Goal: Task Accomplishment & Management: Use online tool/utility

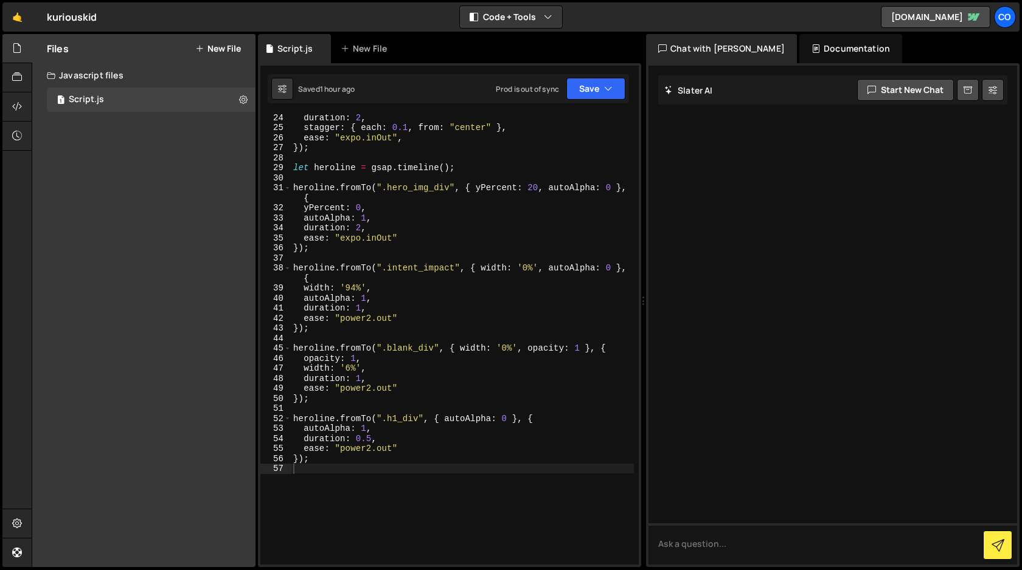
scroll to position [269, 0]
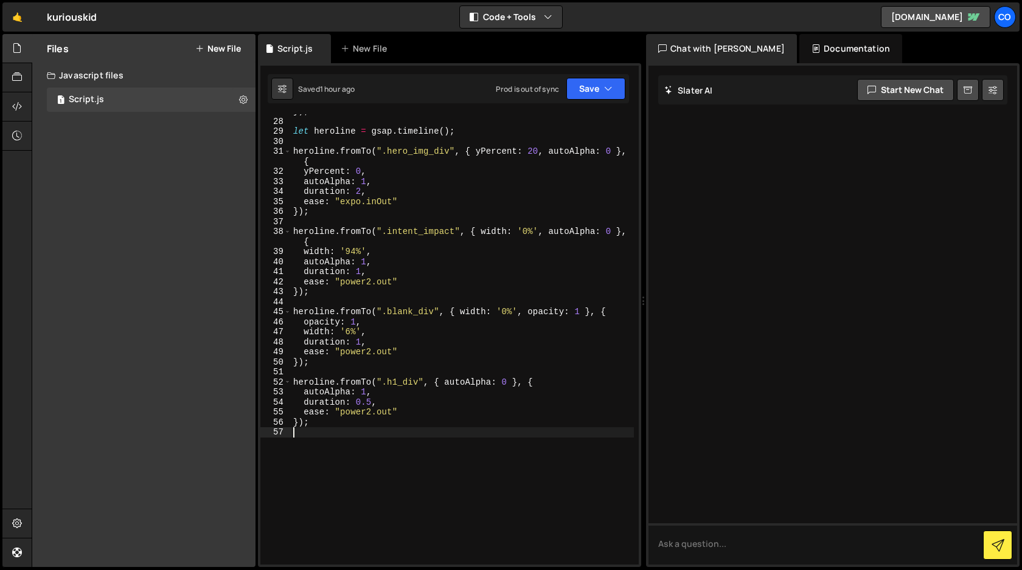
click at [366, 436] on div "}) ; let heroline = gsap . timeline ( ) ; heroline . fromTo ( ".hero_img_div" ,…" at bounding box center [462, 341] width 343 height 471
paste textarea "});"
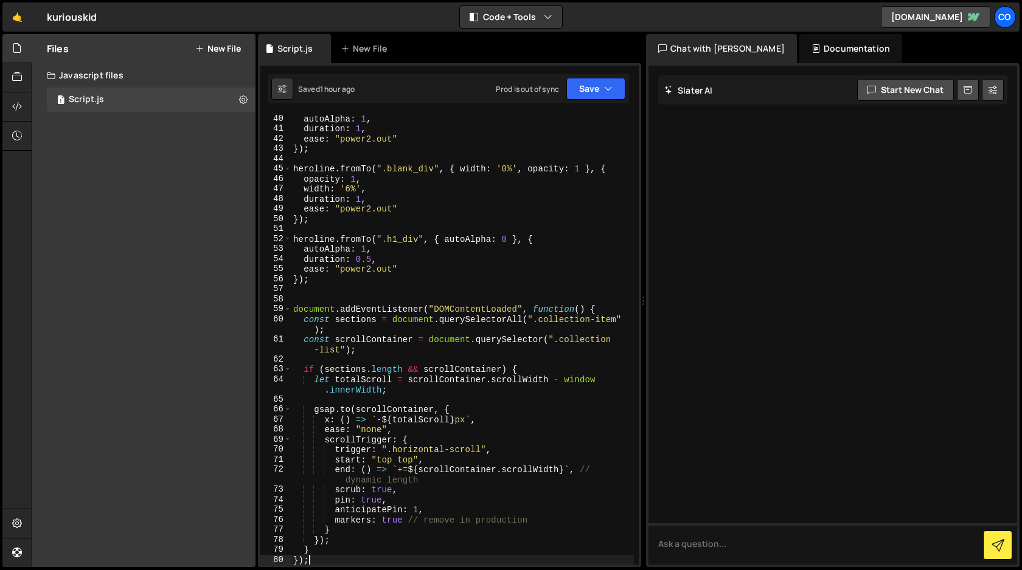
scroll to position [412, 0]
click at [592, 92] on button "Save" at bounding box center [595, 89] width 59 height 22
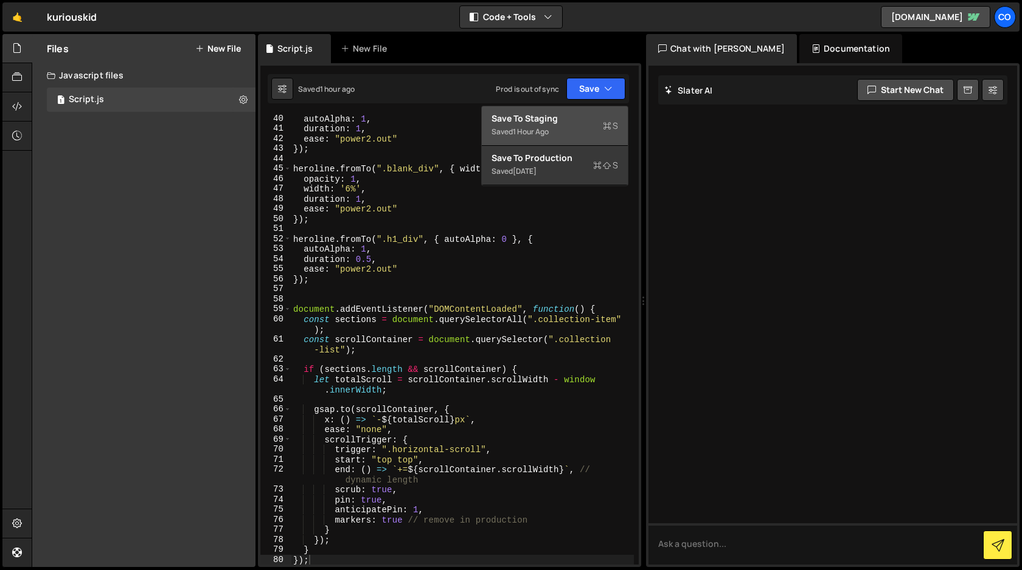
click at [578, 120] on div "Save to Staging S" at bounding box center [554, 119] width 126 height 12
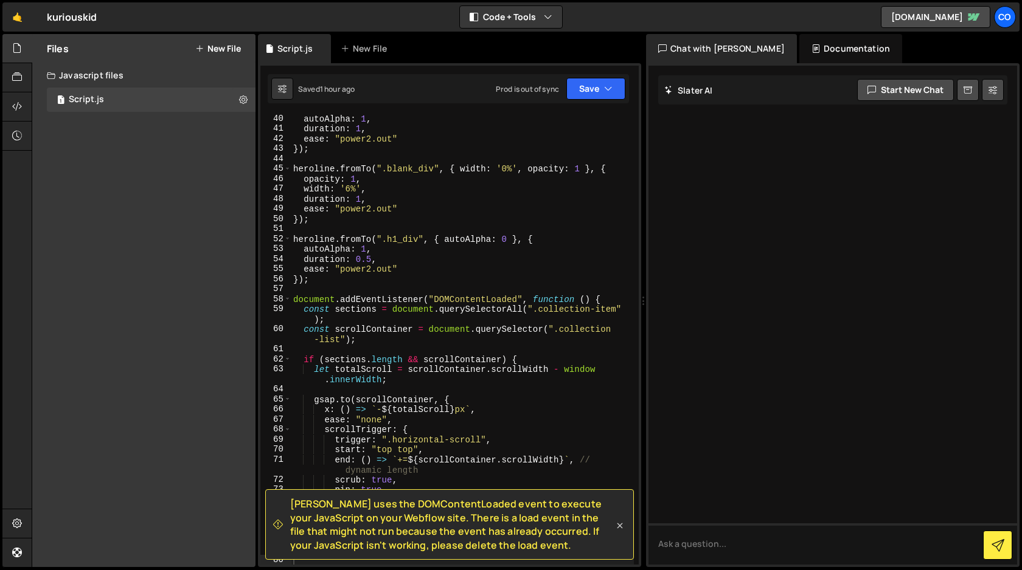
click at [618, 525] on icon at bounding box center [620, 526] width 12 height 12
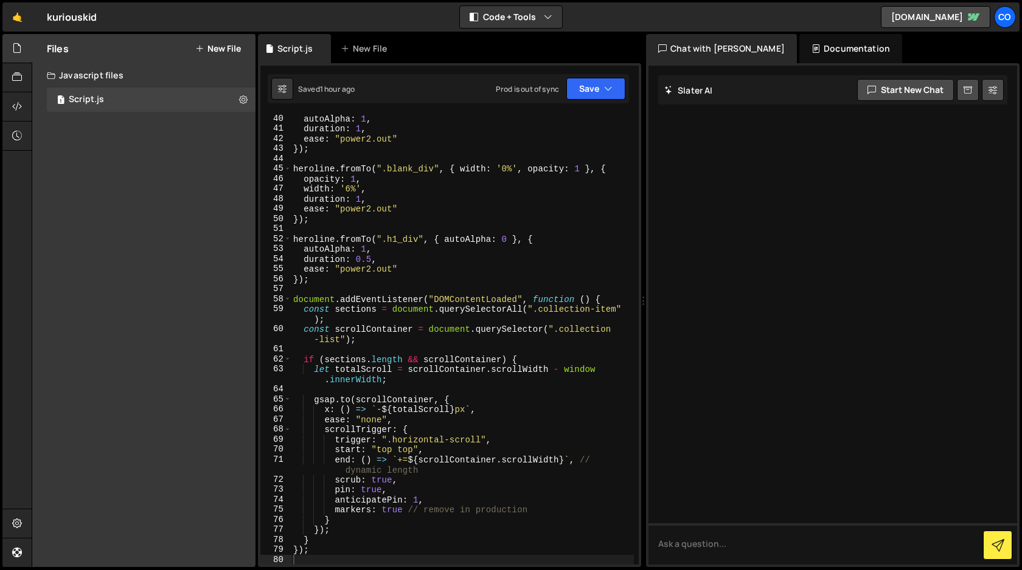
type textarea "document.addEventListener("DOMContentLoaded", function () {"
drag, startPoint x: 607, startPoint y: 299, endPoint x: 289, endPoint y: 303, distance: 318.1
click at [289, 303] on div "document.addEventListener("DOMContentLoaded", function () { 40 41 42 43 44 45 4…" at bounding box center [449, 339] width 378 height 451
type textarea "document.addEventListener("DOMContentLoaded", function () {"
drag, startPoint x: 313, startPoint y: 552, endPoint x: 287, endPoint y: 552, distance: 25.5
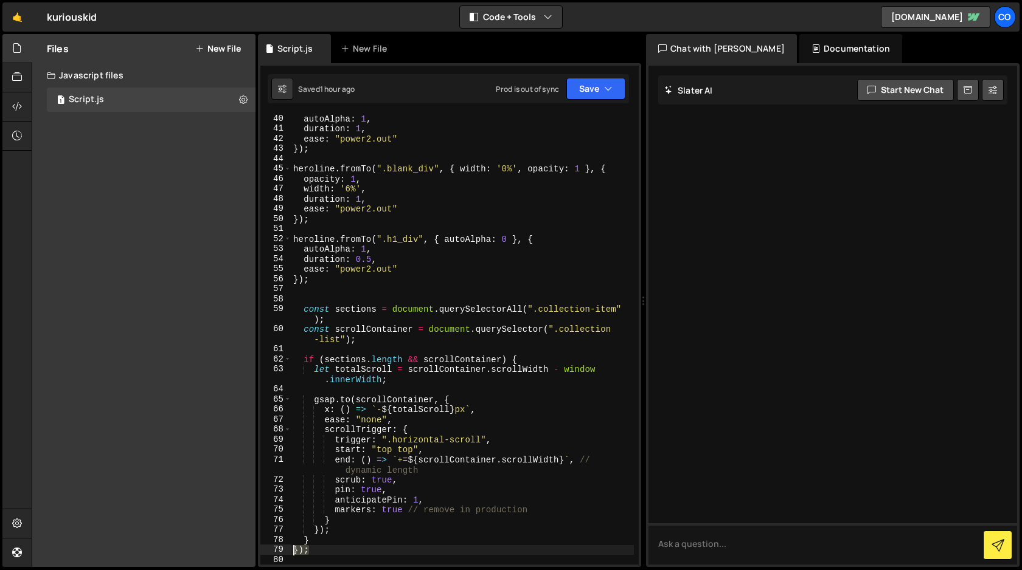
click at [287, 552] on div "40 41 42 43 44 45 46 47 48 49 50 51 52 53 54 55 56 57 58 59 60 61 62 63 64 65 6…" at bounding box center [449, 339] width 378 height 451
type textarea "});"
click at [608, 89] on icon "button" at bounding box center [608, 89] width 9 height 12
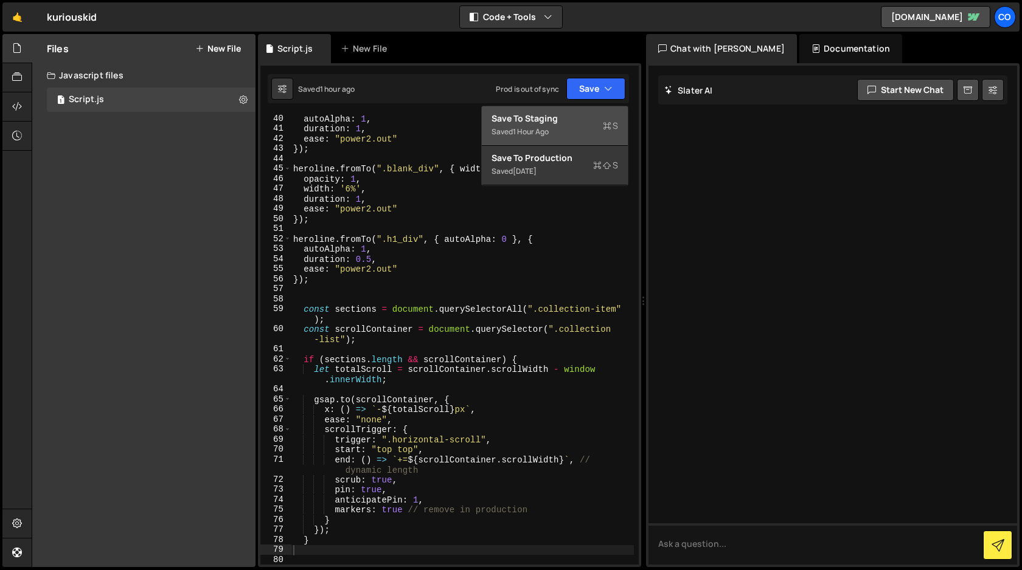
click at [581, 125] on div "Saved 1 hour ago" at bounding box center [554, 132] width 126 height 15
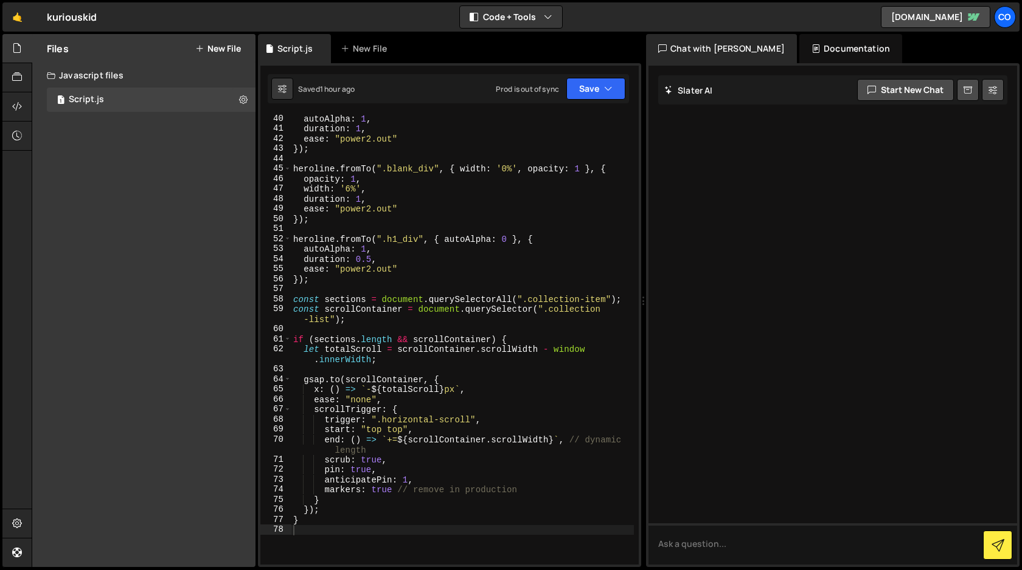
click at [335, 288] on div "autoAlpha : 1 , duration : 1 , ease : "power2.out" }) ; heroline . fromTo ( ".b…" at bounding box center [462, 349] width 343 height 471
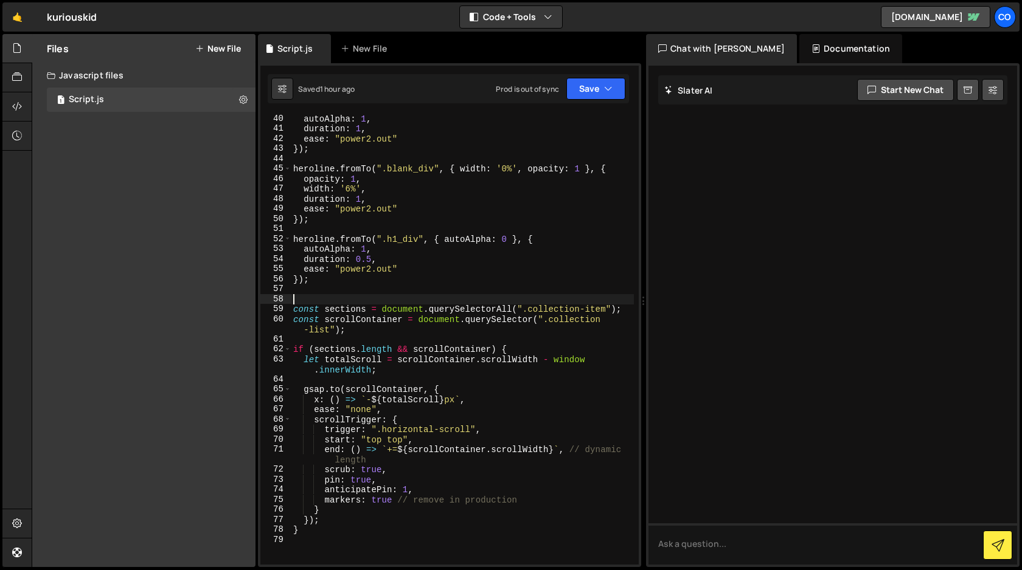
paste textarea "gsap.registerPlugin(ScrollTrigger);"
type textarea "gsap.registerPlugin(ScrollTrigger);"
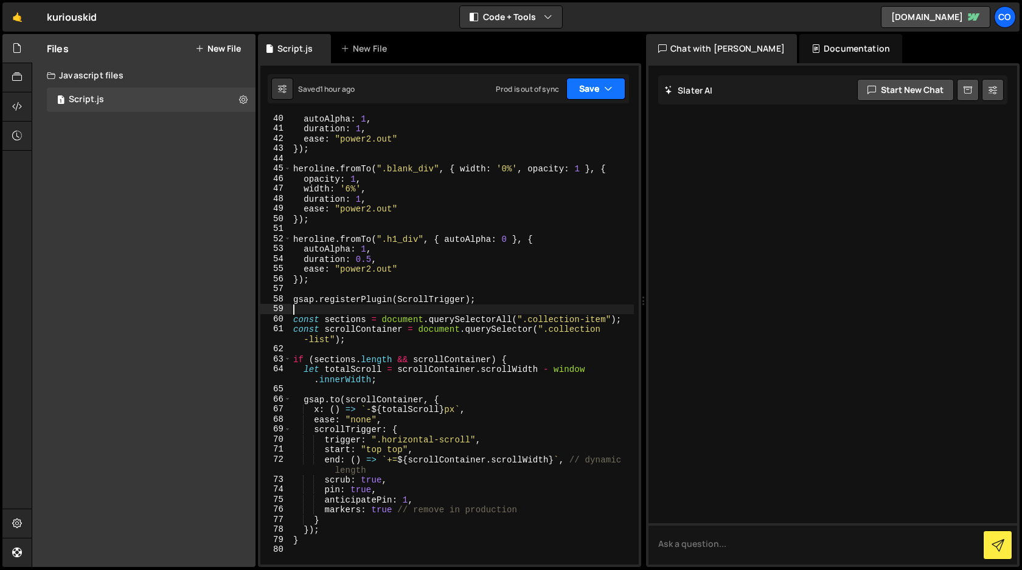
click at [593, 93] on button "Save" at bounding box center [595, 89] width 59 height 22
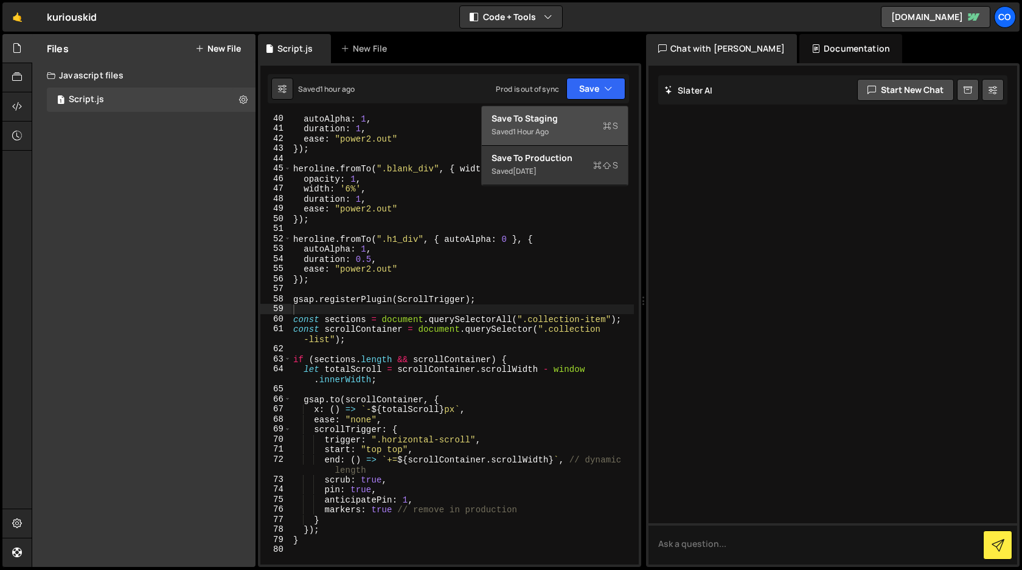
click at [578, 115] on div "Save to Staging S" at bounding box center [554, 119] width 126 height 12
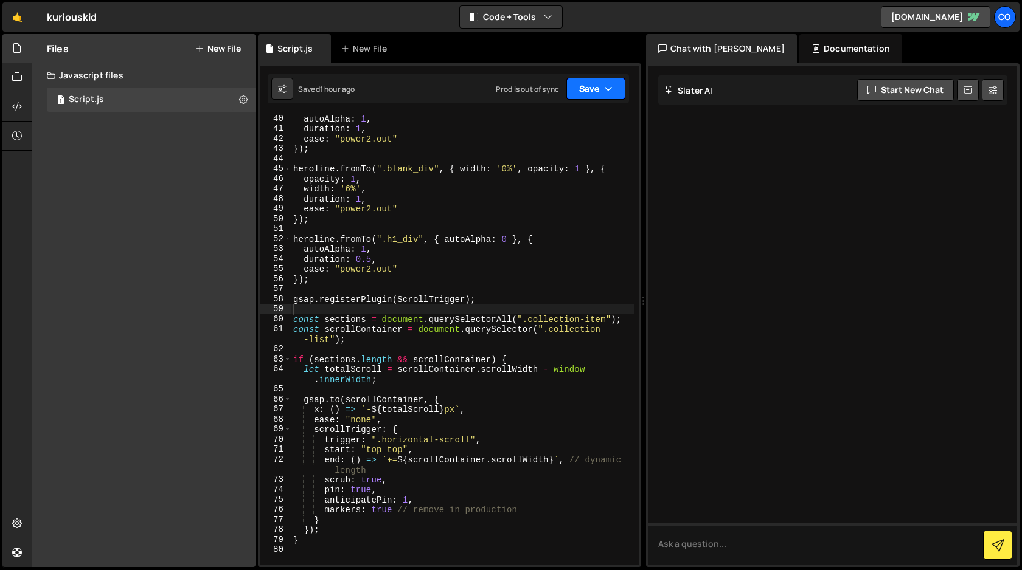
click at [602, 89] on button "Save" at bounding box center [595, 89] width 59 height 22
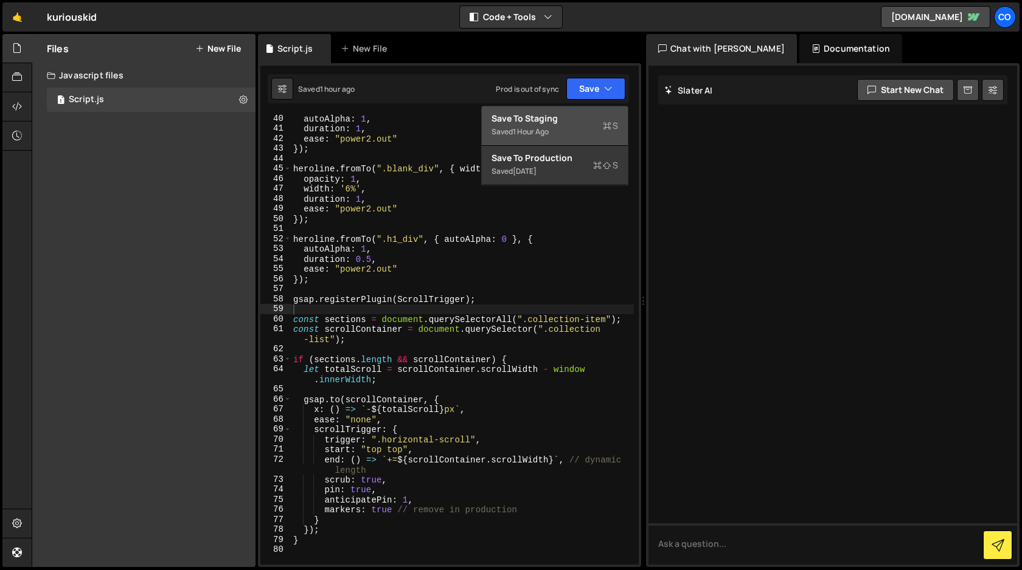
click at [593, 126] on div "Saved 1 hour ago" at bounding box center [554, 132] width 126 height 15
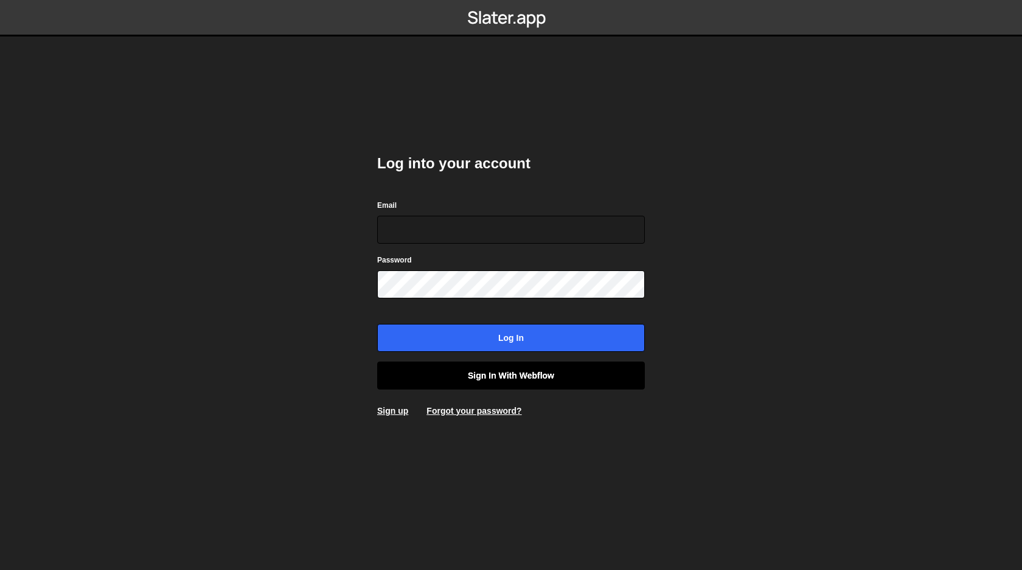
click at [552, 376] on link "Sign in with Webflow" at bounding box center [511, 376] width 268 height 28
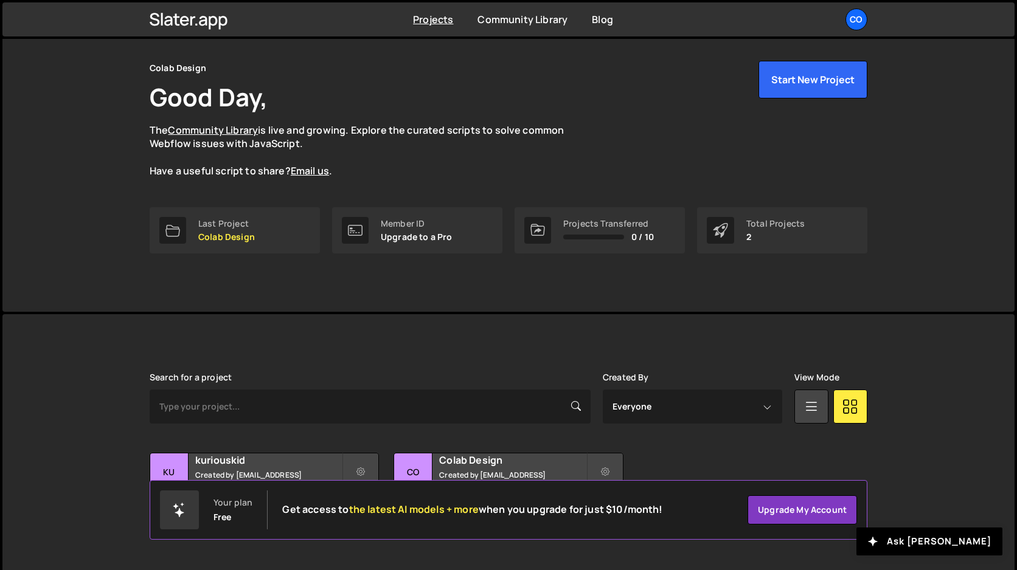
scroll to position [55, 0]
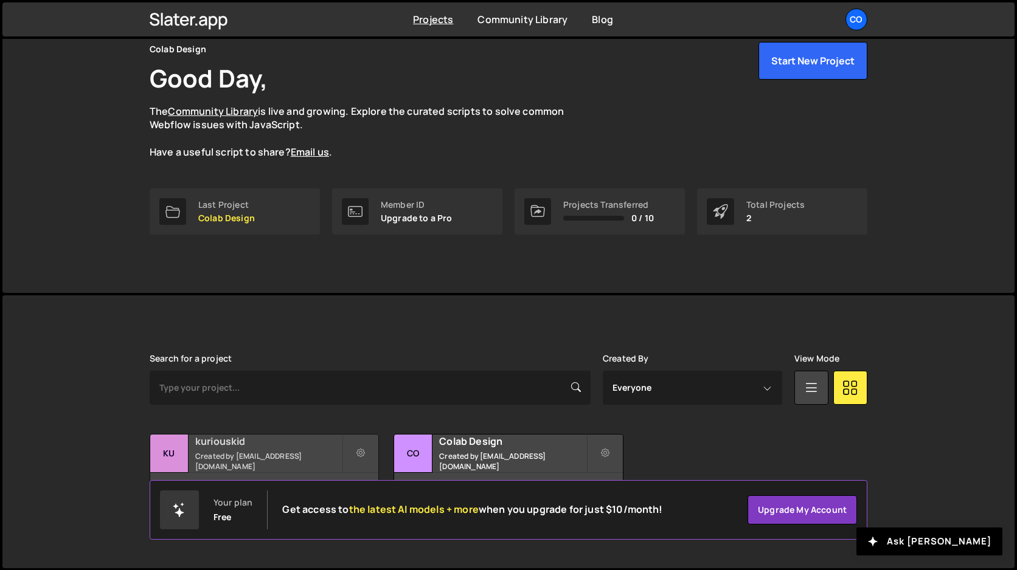
click at [261, 459] on small "Created by amarsinhbhagat@gmail.com" at bounding box center [268, 461] width 147 height 21
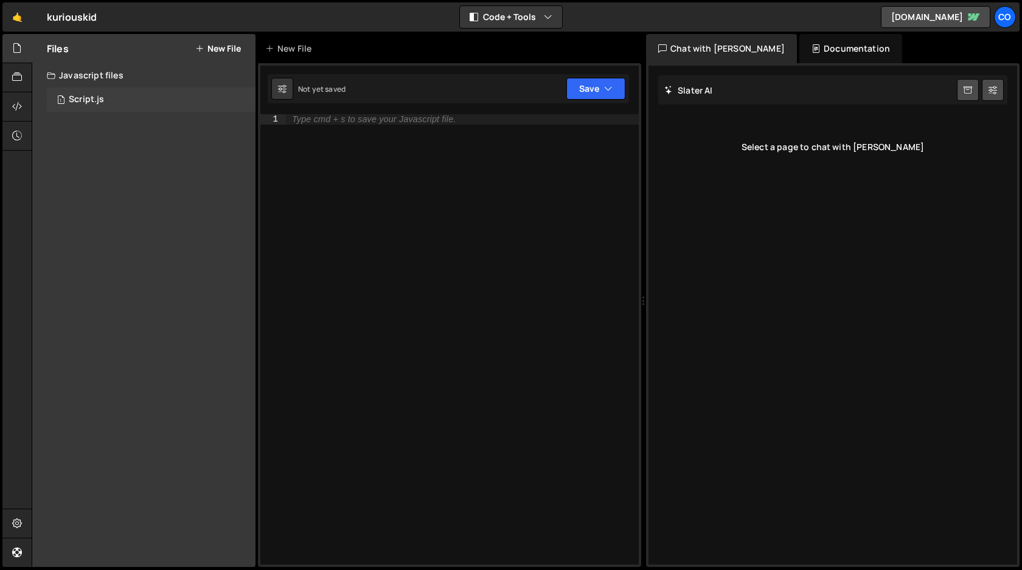
click at [108, 99] on div "1 Script.js 0" at bounding box center [151, 100] width 209 height 24
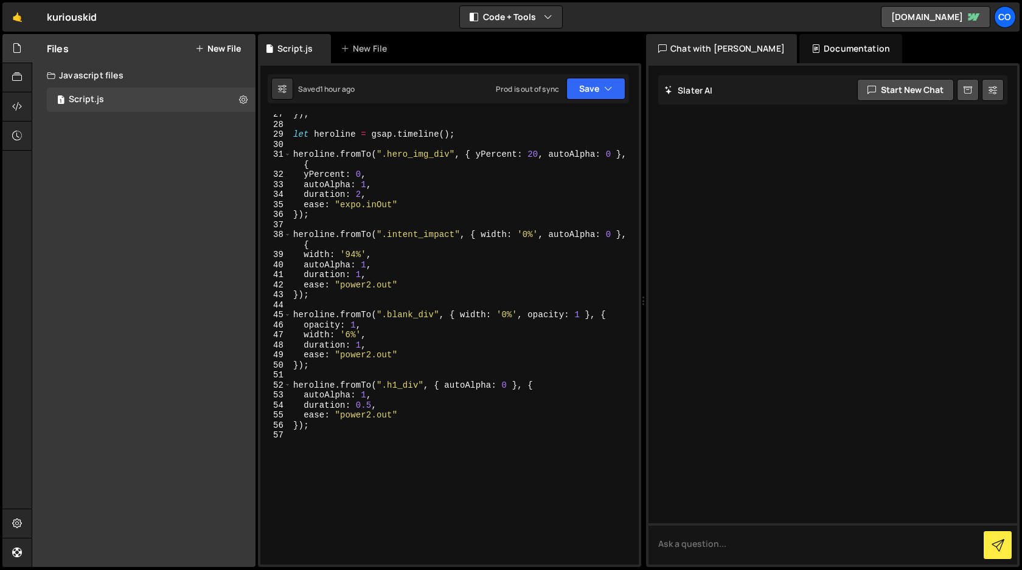
scroll to position [267, 0]
click at [341, 431] on div "}) ; let heroline = gsap . timeline ( ) ; heroline . fromTo ( ".hero_img_div" ,…" at bounding box center [462, 343] width 343 height 471
paste textarea "});"
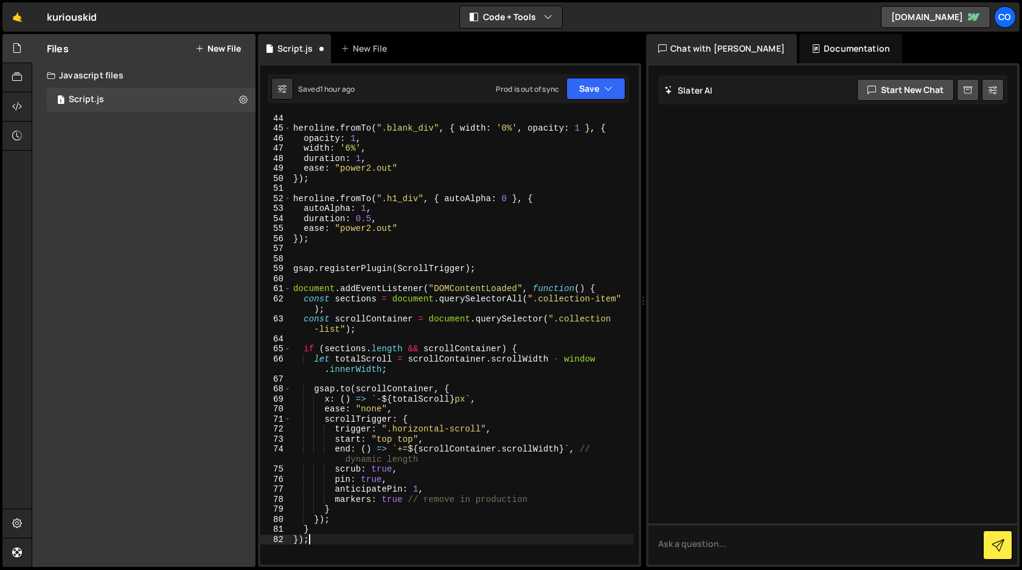
scroll to position [452, 0]
click at [593, 93] on button "Save" at bounding box center [595, 89] width 59 height 22
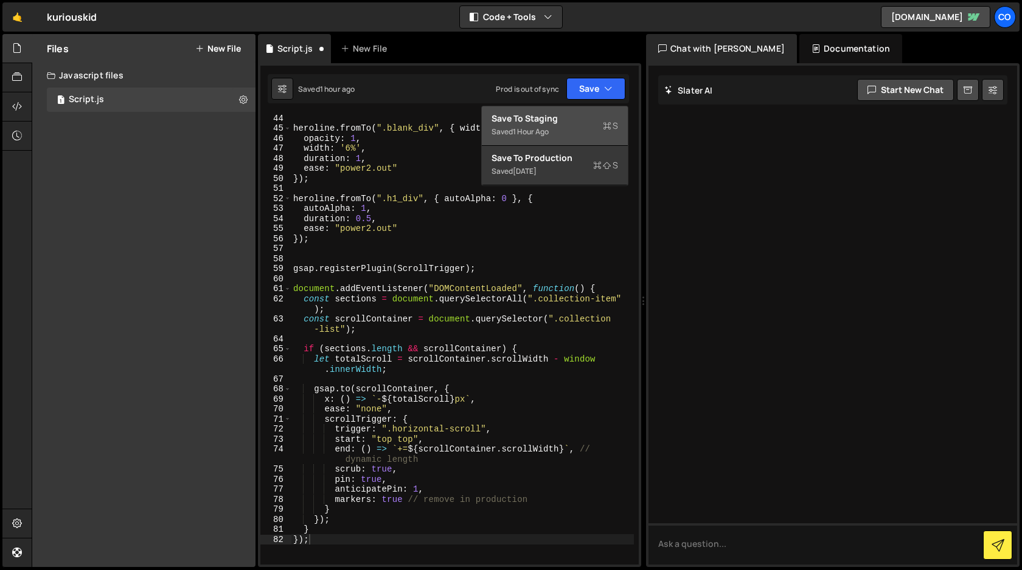
click at [586, 111] on button "Save to Staging S Saved 1 hour ago" at bounding box center [555, 126] width 146 height 40
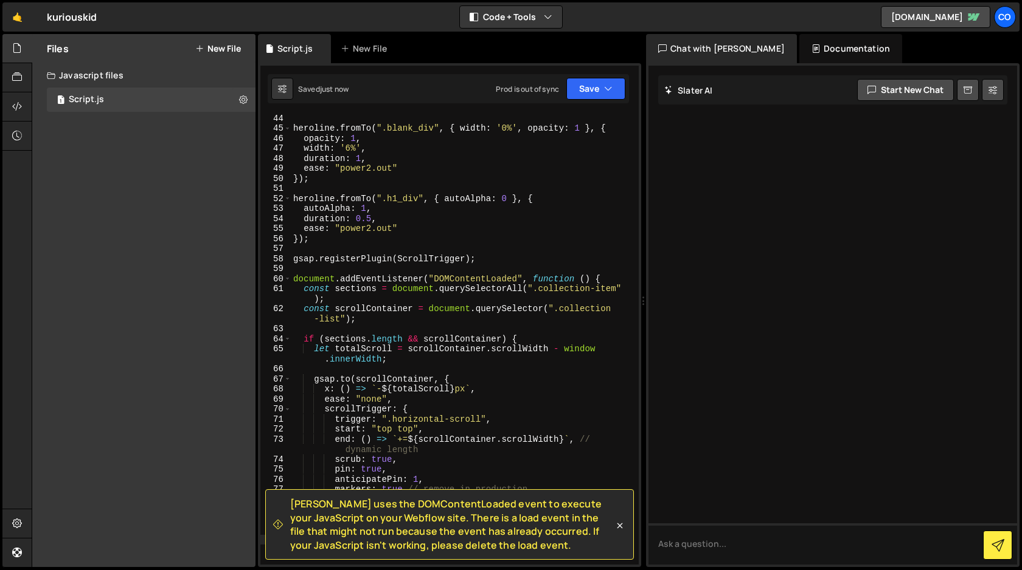
click at [374, 292] on div "heroline . fromTo ( ".blank_div" , { width : '0%' , opacity : 1 } , { opacity :…" at bounding box center [462, 348] width 343 height 471
click at [607, 274] on div "heroline . fromTo ( ".blank_div" , { width : '0%' , opacity : 1 } , { opacity :…" at bounding box center [462, 348] width 343 height 471
type textarea "document.addEventListener("DOMContentLoaded", function () {"
drag, startPoint x: 607, startPoint y: 275, endPoint x: 285, endPoint y: 280, distance: 322.3
click at [285, 280] on div "document.addEventListener("DOMContentLoaded", function () { 44 45 46 47 48 49 5…" at bounding box center [449, 339] width 378 height 451
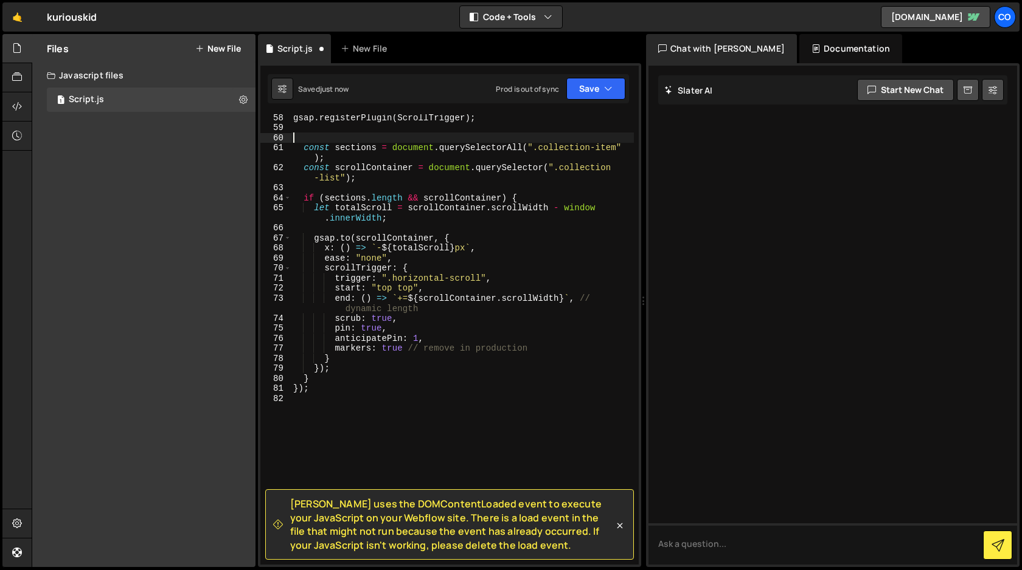
scroll to position [606, 0]
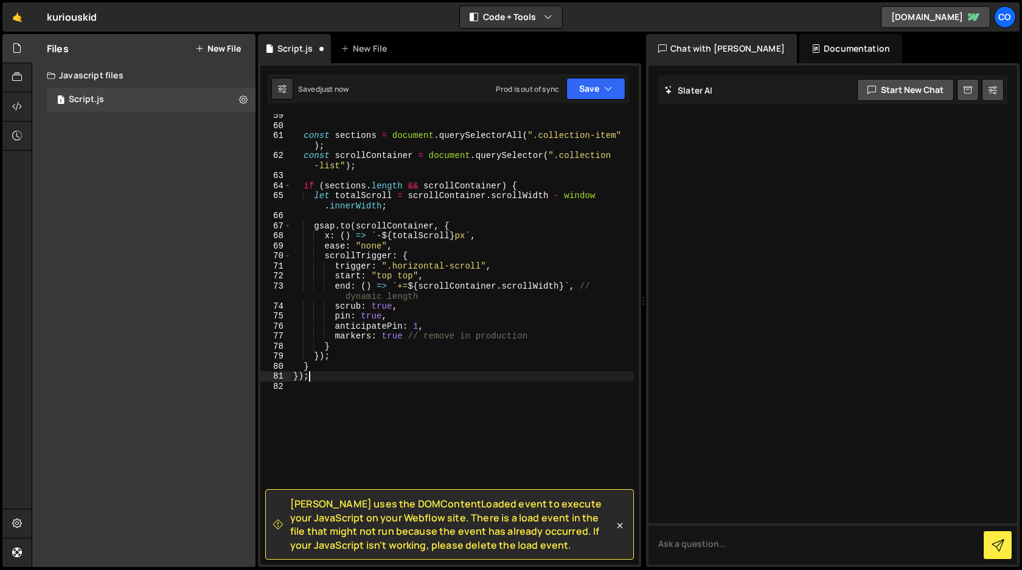
click at [326, 376] on div "const sections = document . querySelectorAll ( ".collection-item" ) ; const scr…" at bounding box center [462, 346] width 343 height 471
type textarea "}"
click at [590, 92] on button "Save" at bounding box center [595, 89] width 59 height 22
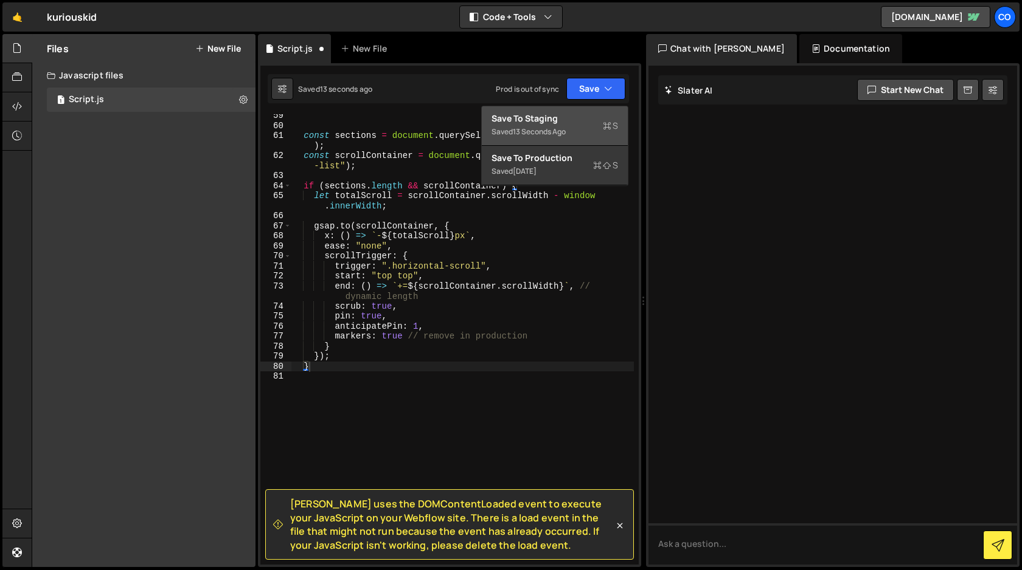
click at [575, 119] on div "Save to Staging S" at bounding box center [554, 119] width 126 height 12
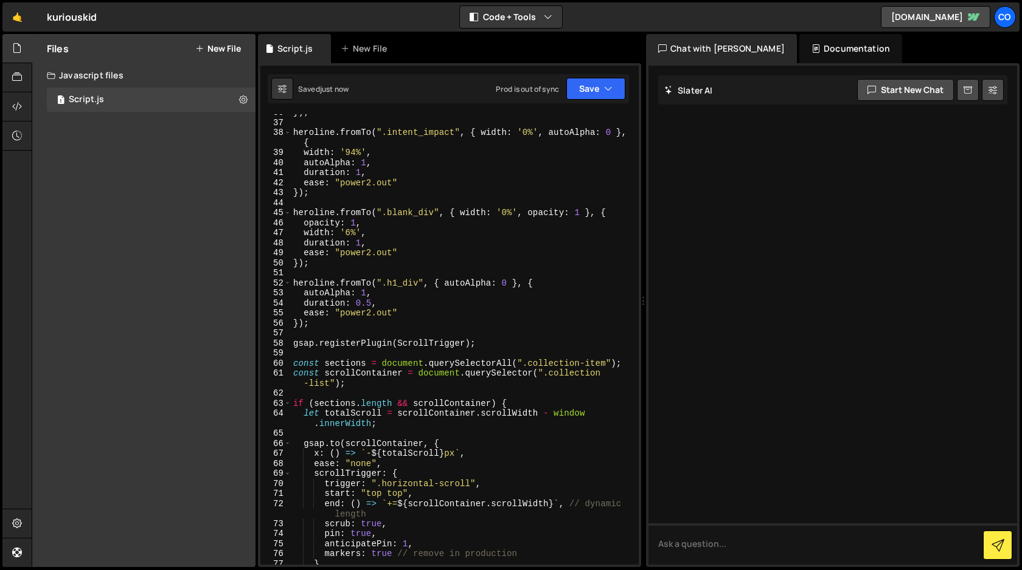
scroll to position [368, 0]
type textarea "gsap.registerPlugin(ScrollTrigger);"
drag, startPoint x: 501, startPoint y: 344, endPoint x: 281, endPoint y: 346, distance: 220.1
click at [281, 346] on div "gsap.registerPlugin(ScrollTrigger); 36 37 38 39 40 41 42 43 44 45 46 47 48 49 5…" at bounding box center [449, 339] width 378 height 451
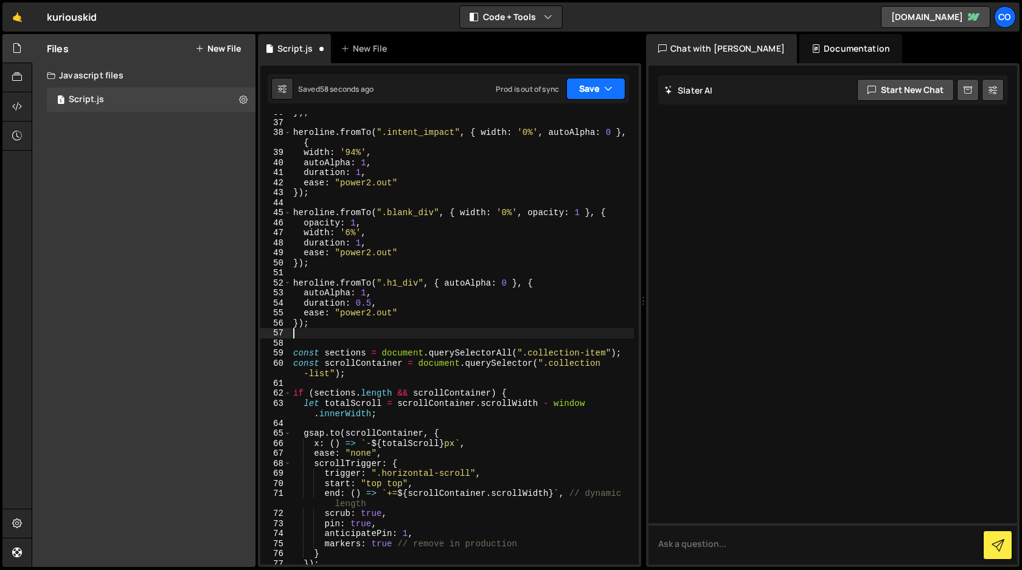
click at [607, 85] on icon "button" at bounding box center [608, 89] width 9 height 12
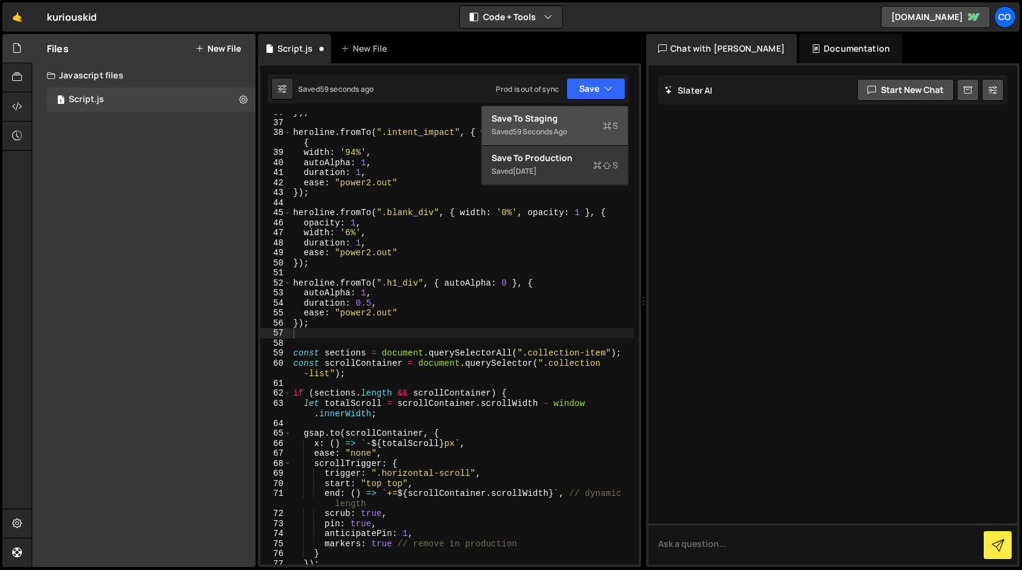
click at [579, 116] on div "Save to Staging S" at bounding box center [554, 119] width 126 height 12
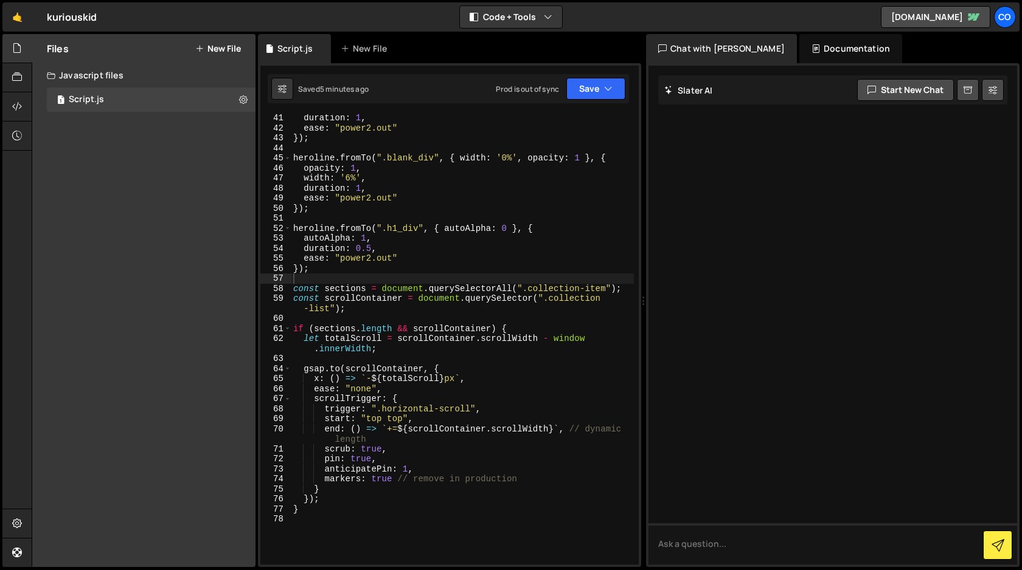
scroll to position [432, 0]
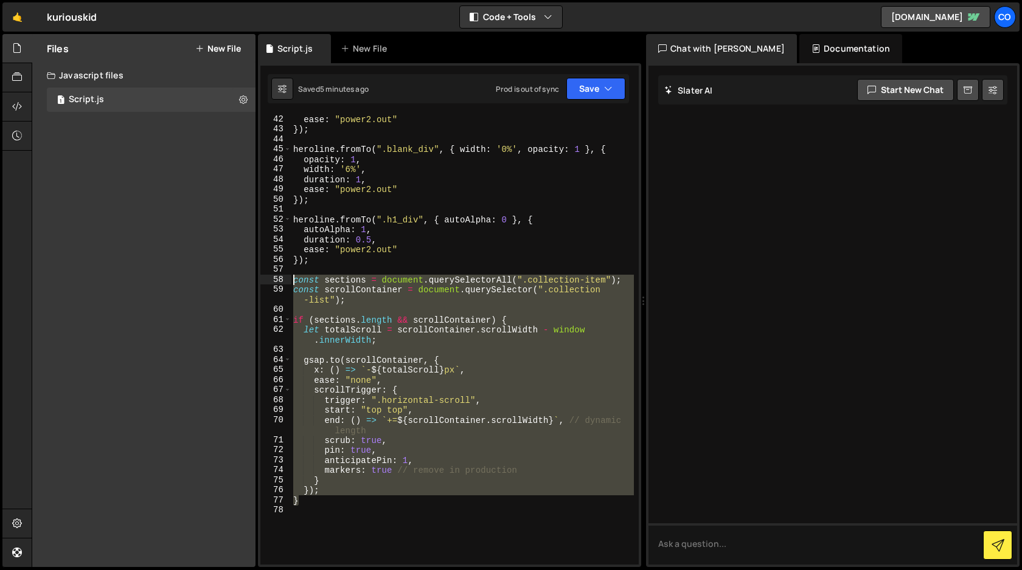
drag, startPoint x: 306, startPoint y: 502, endPoint x: 272, endPoint y: 282, distance: 223.4
click at [272, 282] on div "} 42 43 44 45 46 47 48 49 50 51 52 53 54 55 56 57 58 59 60 61 62 63 64 65 66 67…" at bounding box center [449, 339] width 378 height 451
paste textarea "}"
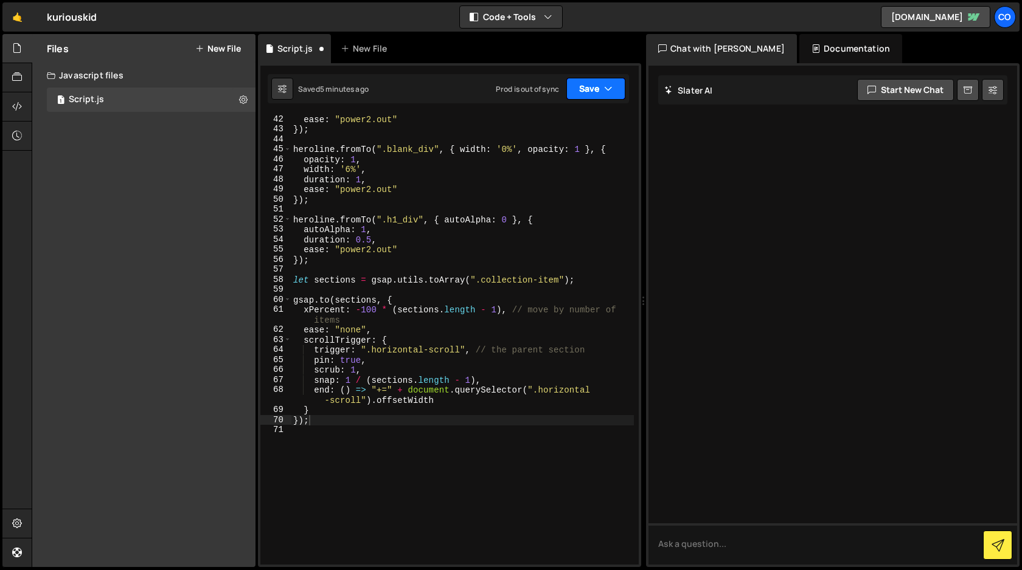
click at [597, 92] on button "Save" at bounding box center [595, 89] width 59 height 22
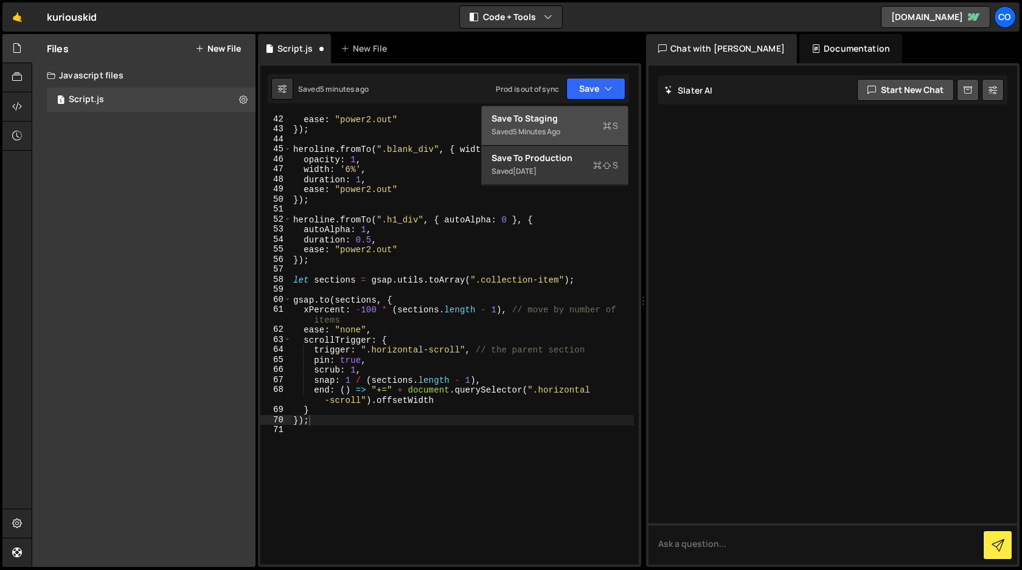
click at [572, 120] on div "Save to Staging S" at bounding box center [554, 119] width 126 height 12
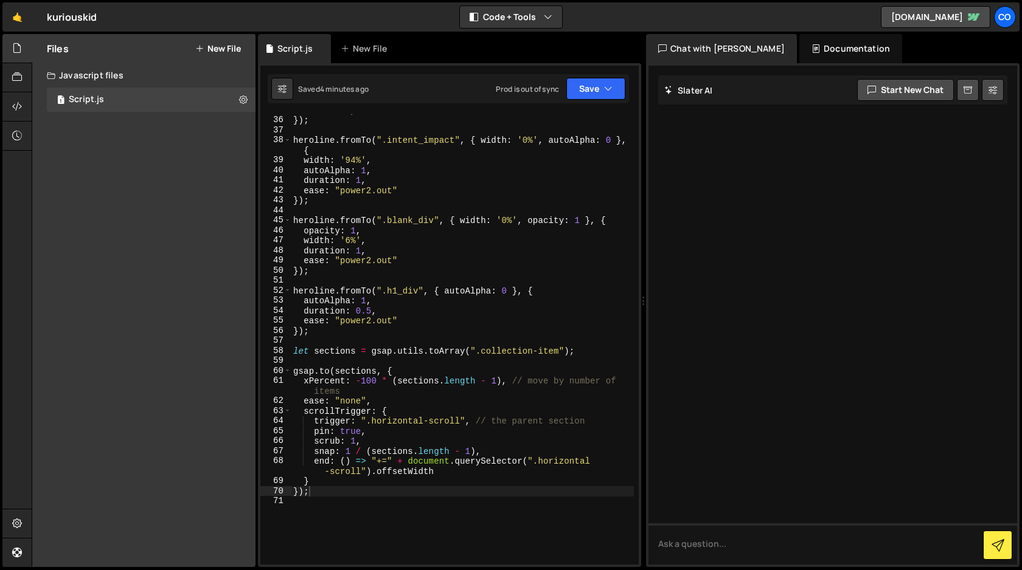
scroll to position [356, 0]
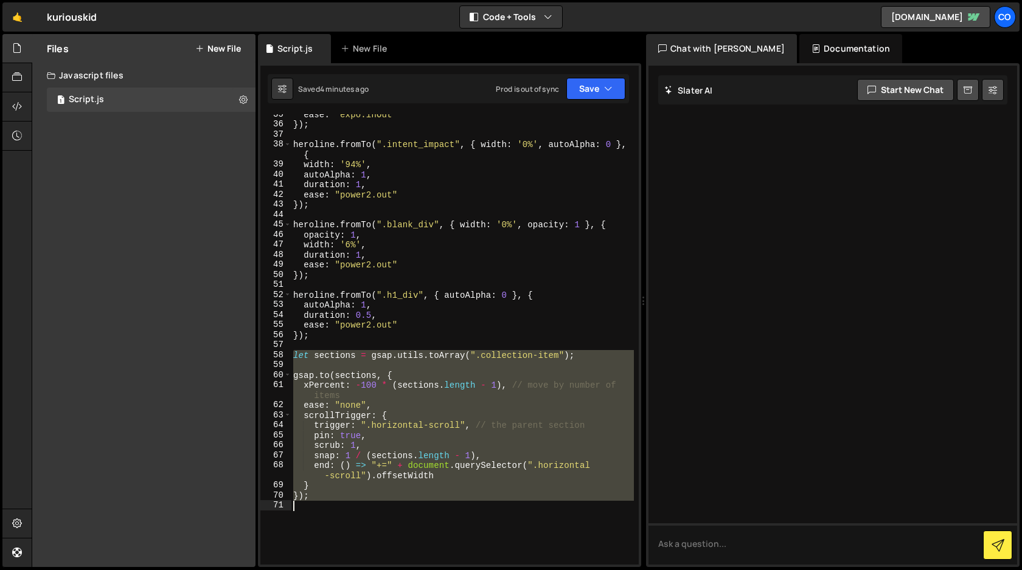
drag, startPoint x: 293, startPoint y: 356, endPoint x: 342, endPoint y: 541, distance: 191.3
click at [342, 541] on div "ease : "expo.inOut" }) ; heroline . fromTo ( ".intent_impact" , { width : '0%' …" at bounding box center [462, 344] width 343 height 471
paste textarea
type textarea "});"
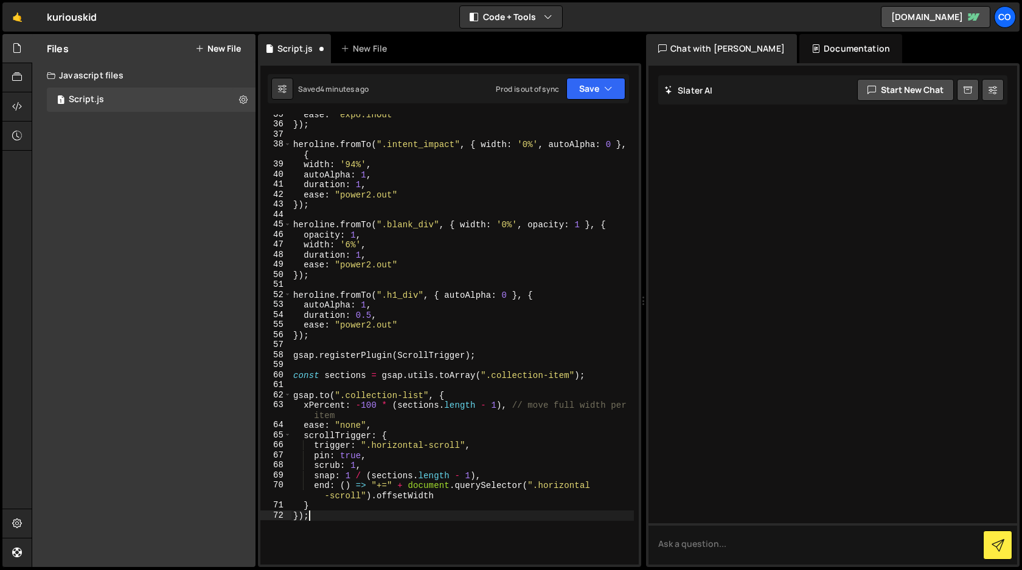
click at [322, 345] on div "ease : "expo.inOut" }) ; heroline . fromTo ( ".intent_impact" , { width : '0%' …" at bounding box center [462, 344] width 343 height 471
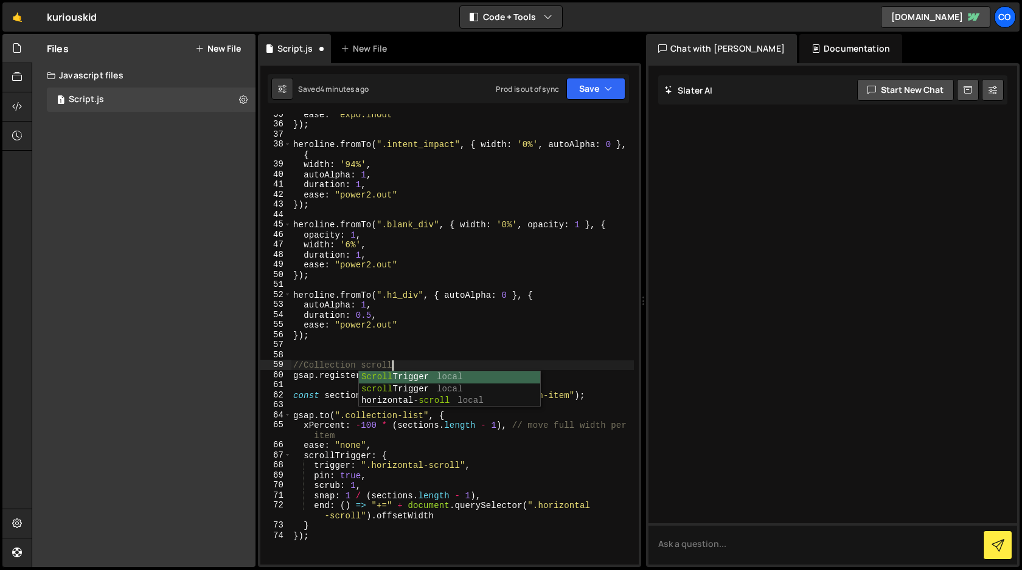
scroll to position [0, 6]
type textarea "//Collection ScrollTrigger"
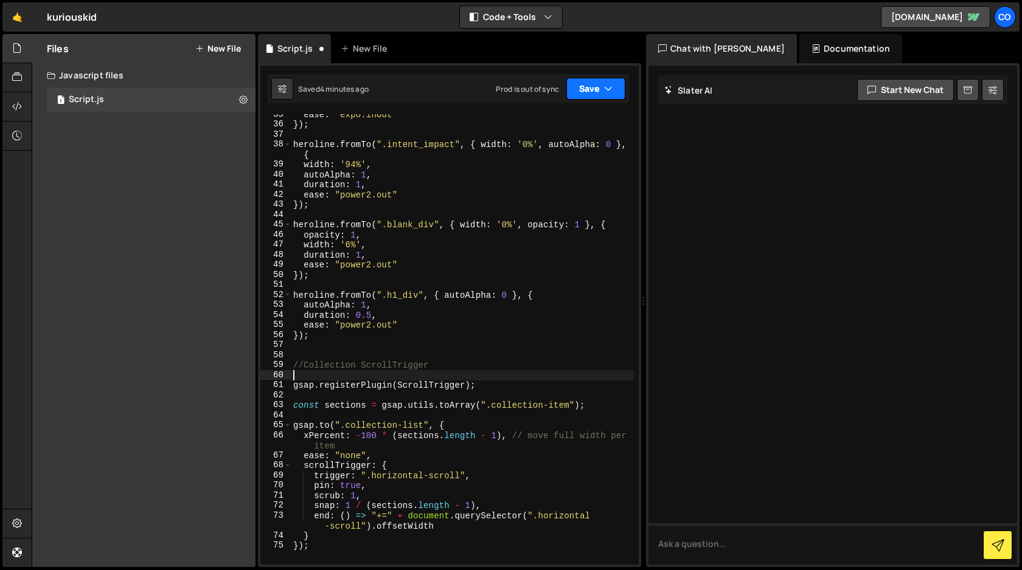
click at [596, 89] on button "Save" at bounding box center [595, 89] width 59 height 22
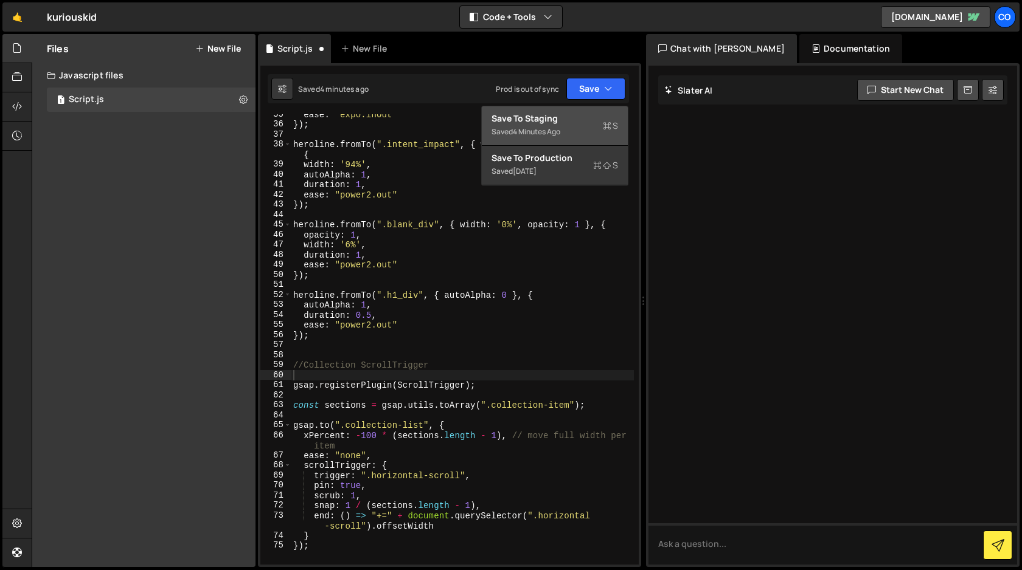
click at [582, 121] on div "Save to Staging S" at bounding box center [554, 119] width 126 height 12
